Goal: Information Seeking & Learning: Learn about a topic

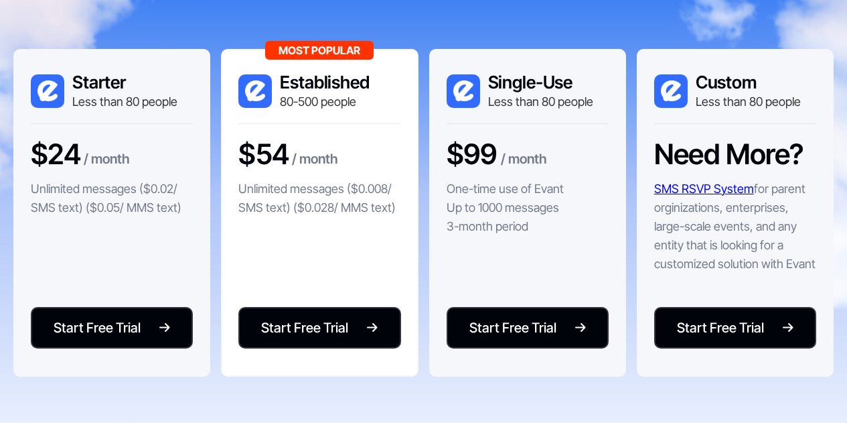
scroll to position [301, 0]
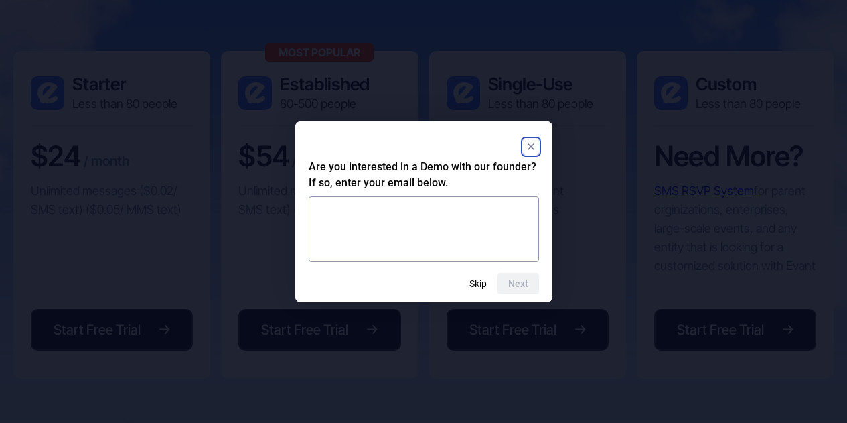
click at [529, 142] on rect "Close" at bounding box center [531, 147] width 16 height 16
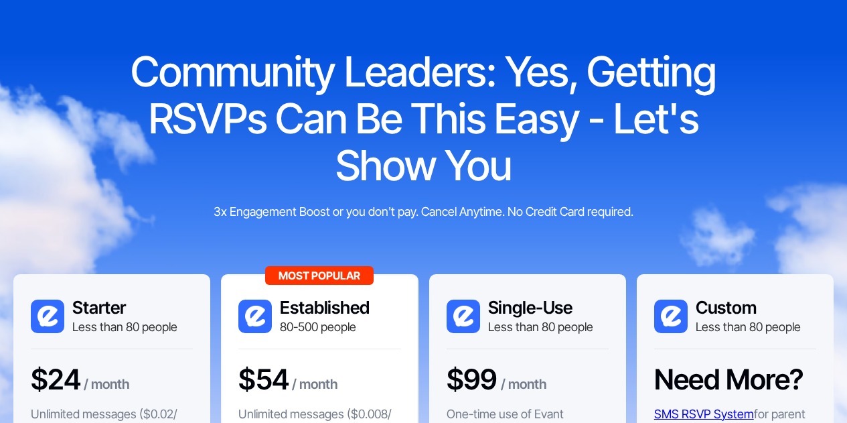
scroll to position [0, 0]
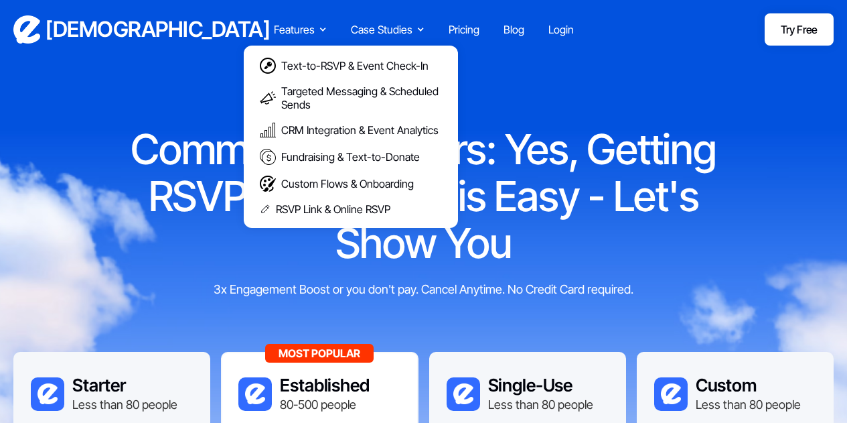
click at [314, 27] on div "Features" at bounding box center [294, 29] width 41 height 16
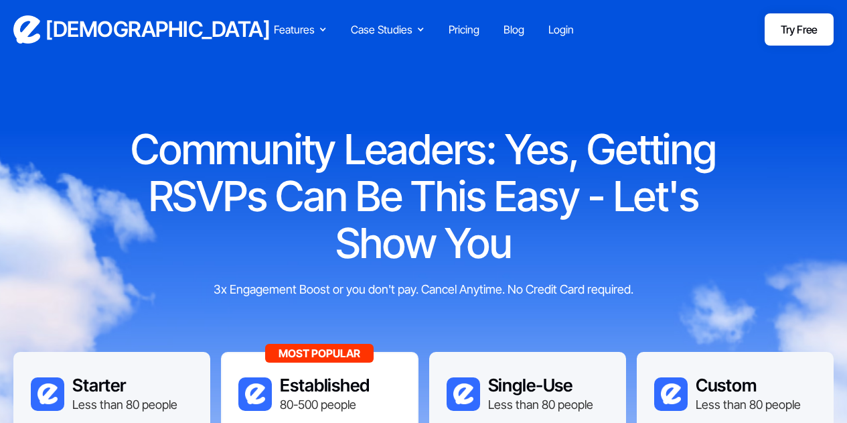
click at [329, 21] on div "Evant Features Text-to-RSVP & Event Check-In Targeted Messaging & Scheduled Sen…" at bounding box center [423, 29] width 821 height 32
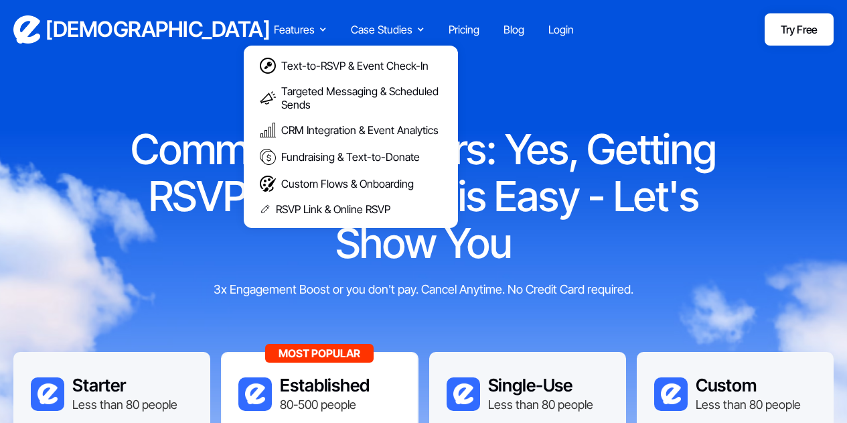
click at [316, 22] on div "Features" at bounding box center [300, 29] width 53 height 16
click at [382, 72] on div "Text-to-RSVP & Event Check-In" at bounding box center [354, 65] width 147 height 13
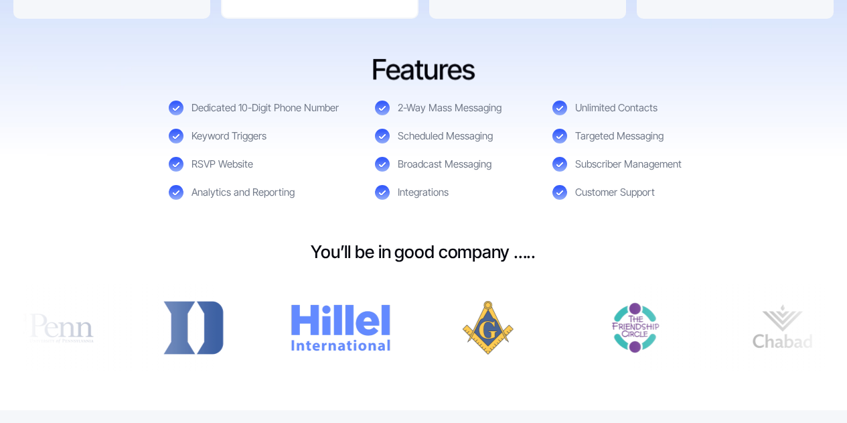
scroll to position [657, 0]
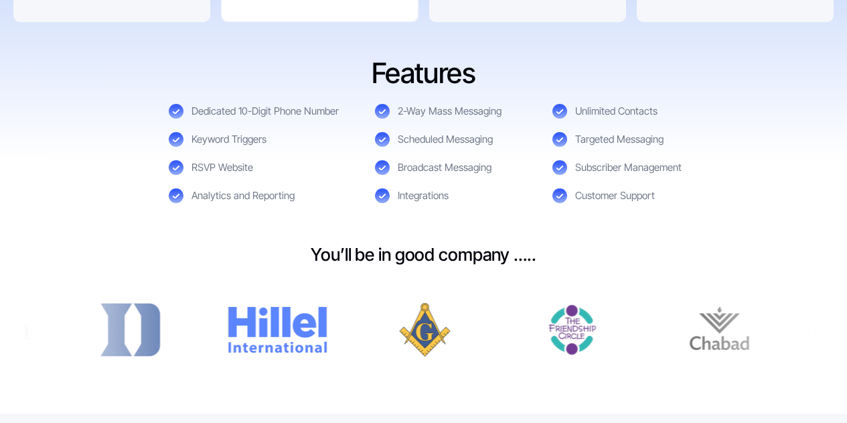
click at [568, 191] on div "Customer Support" at bounding box center [616, 195] width 127 height 15
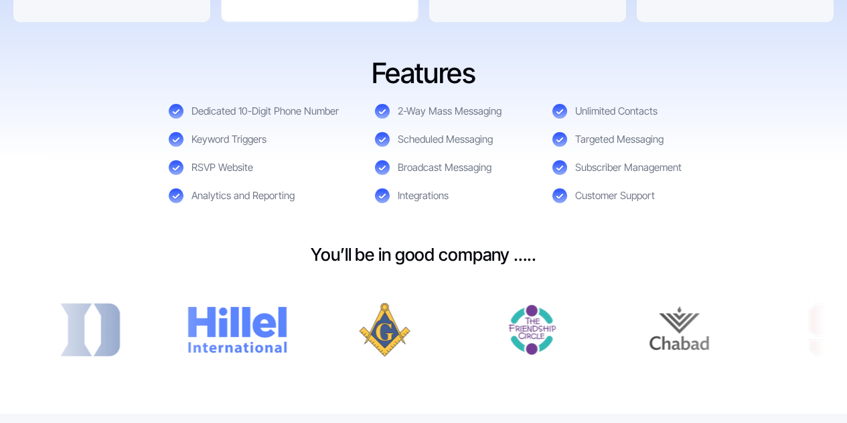
click at [405, 126] on div "Dedicated 10-Digit Phone Number 2-Way Mass Messaging Unlimited Contacts Keyword…" at bounding box center [424, 153] width 510 height 99
